Goal: Information Seeking & Learning: Learn about a topic

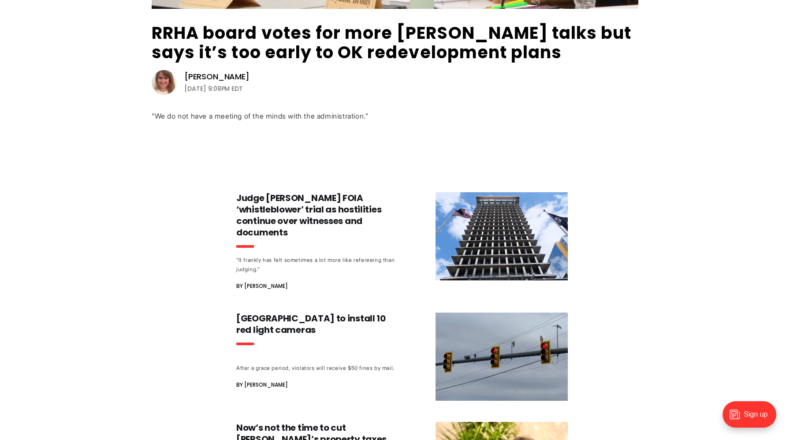
scroll to position [308, 0]
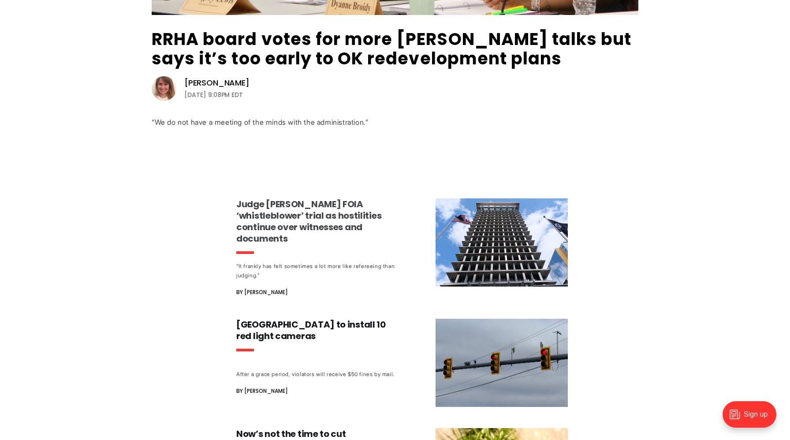
click at [282, 216] on h3 "Judge [PERSON_NAME] FOIA ‘whistleblower’ trial as hostilities continue over wit…" at bounding box center [318, 221] width 164 height 46
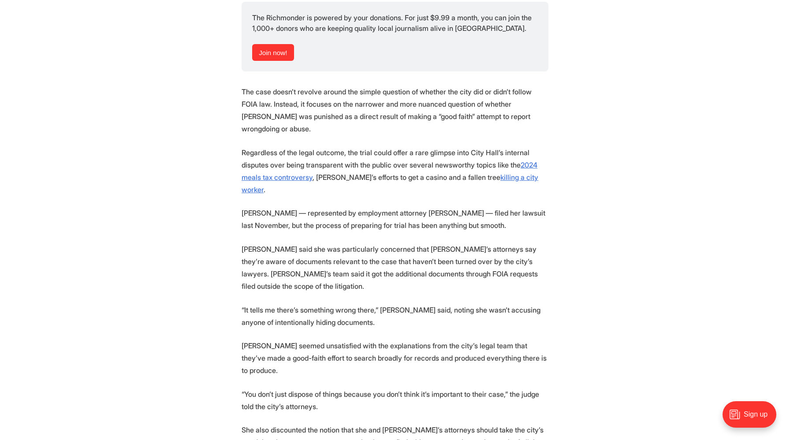
scroll to position [1305, 0]
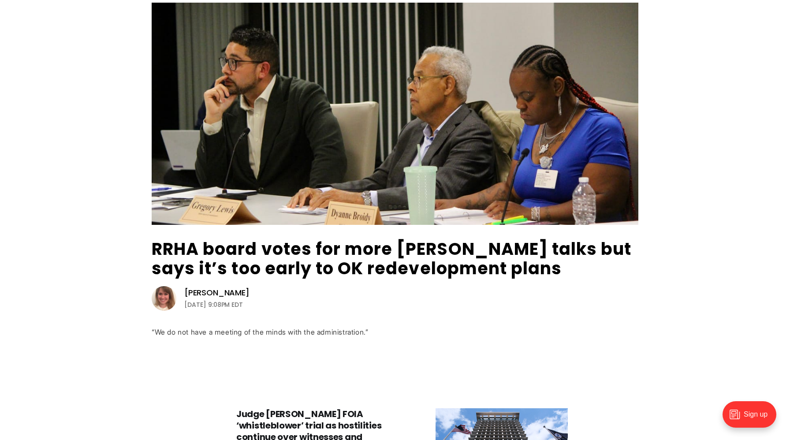
scroll to position [78, 0]
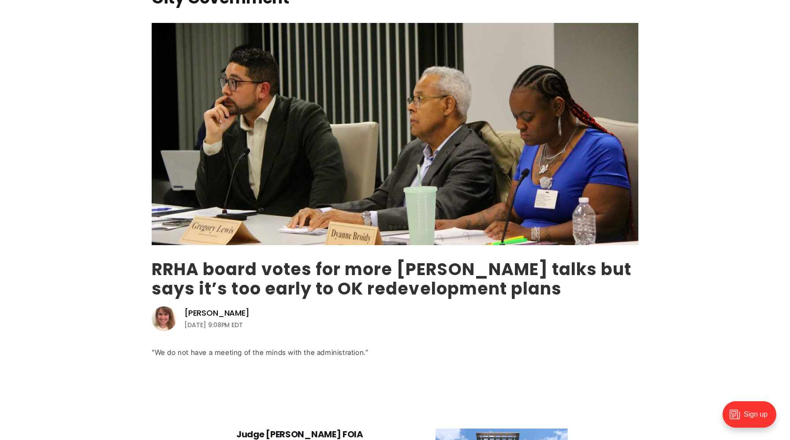
click at [195, 272] on link "RRHA board votes for more [PERSON_NAME] talks but says it’s too early to OK red…" at bounding box center [392, 278] width 480 height 43
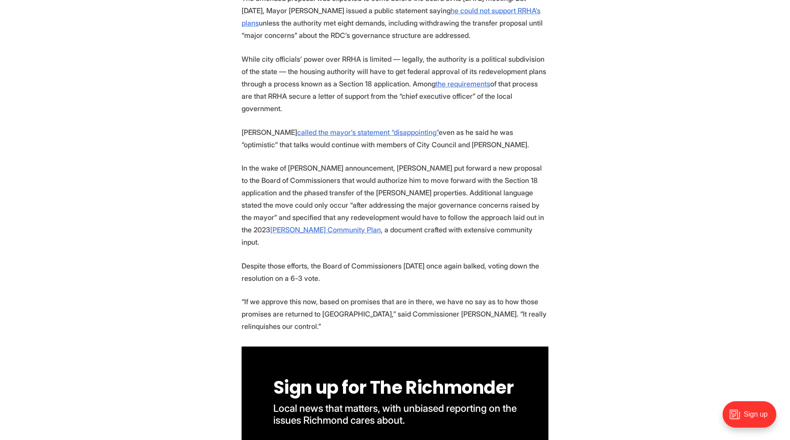
scroll to position [923, 0]
